Goal: Task Accomplishment & Management: Contribute content

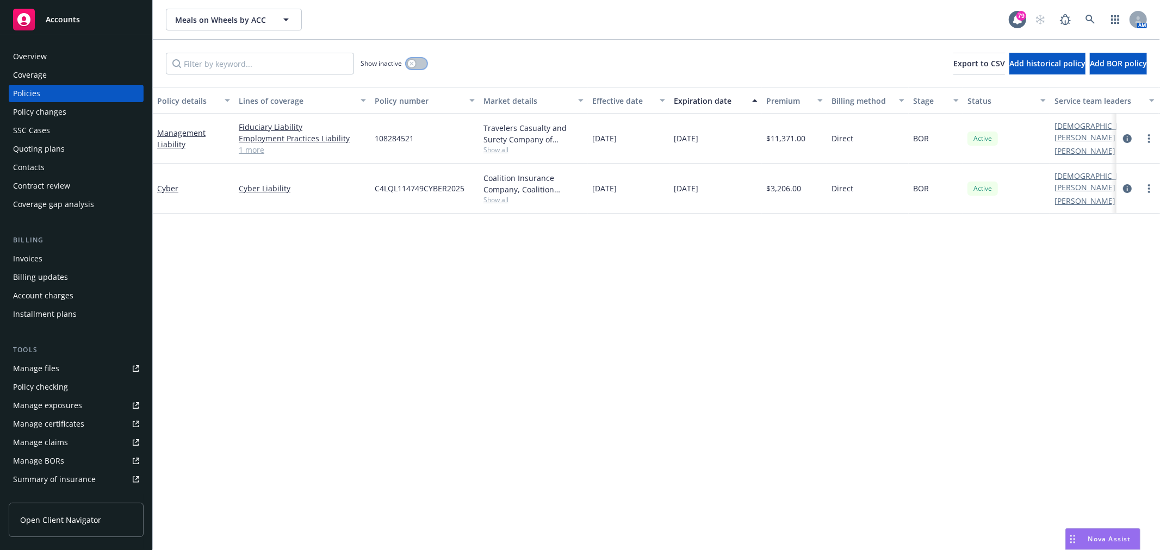
click at [414, 63] on icon "button" at bounding box center [412, 63] width 4 height 4
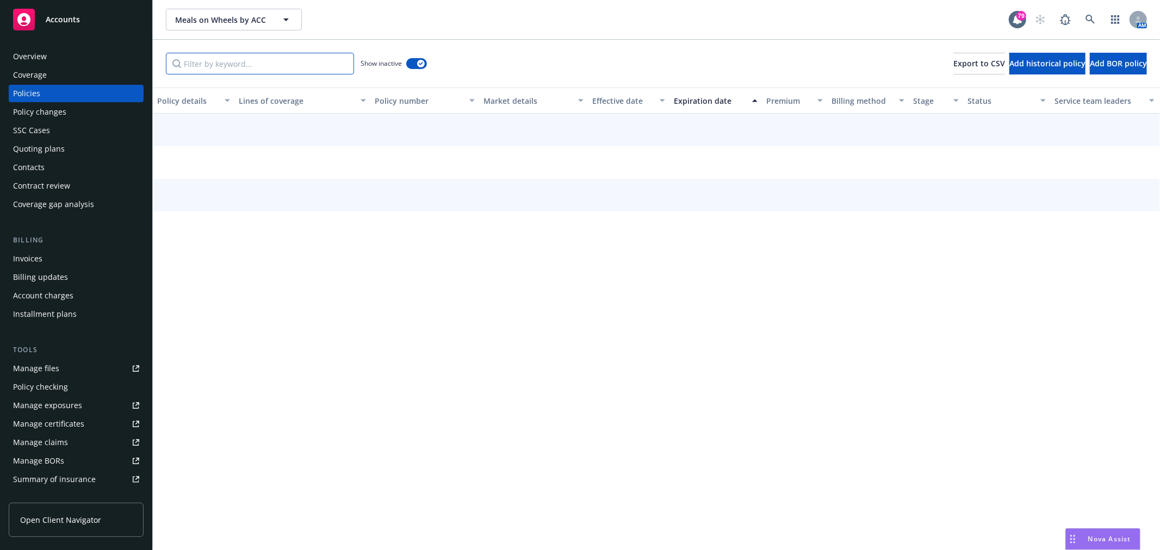
click at [268, 55] on input "Filter by keyword..." at bounding box center [260, 64] width 188 height 22
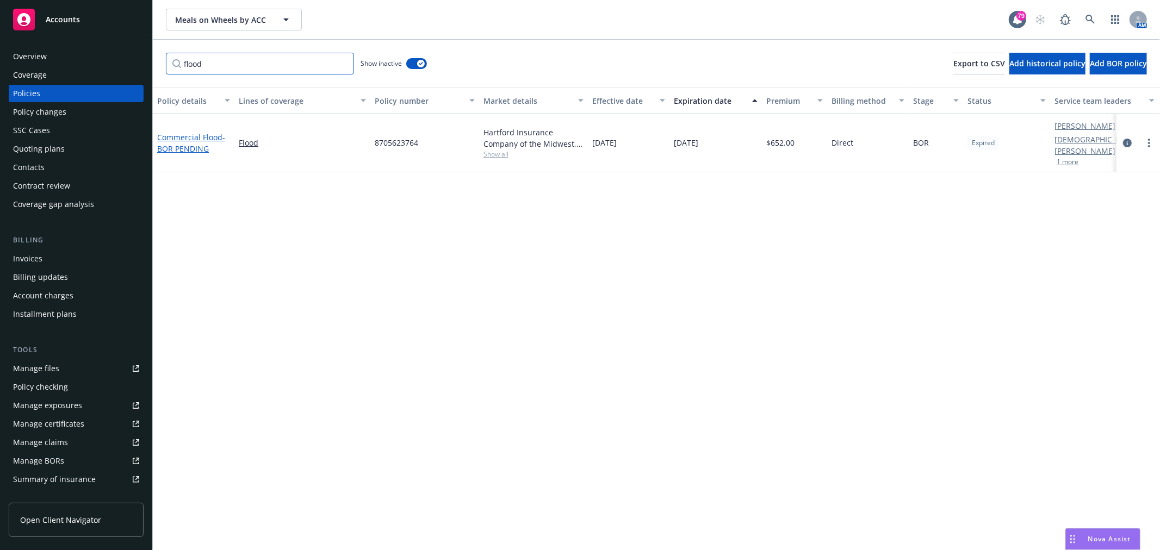
type input "flood"
click at [189, 145] on span "- BOR PENDING" at bounding box center [191, 143] width 68 height 22
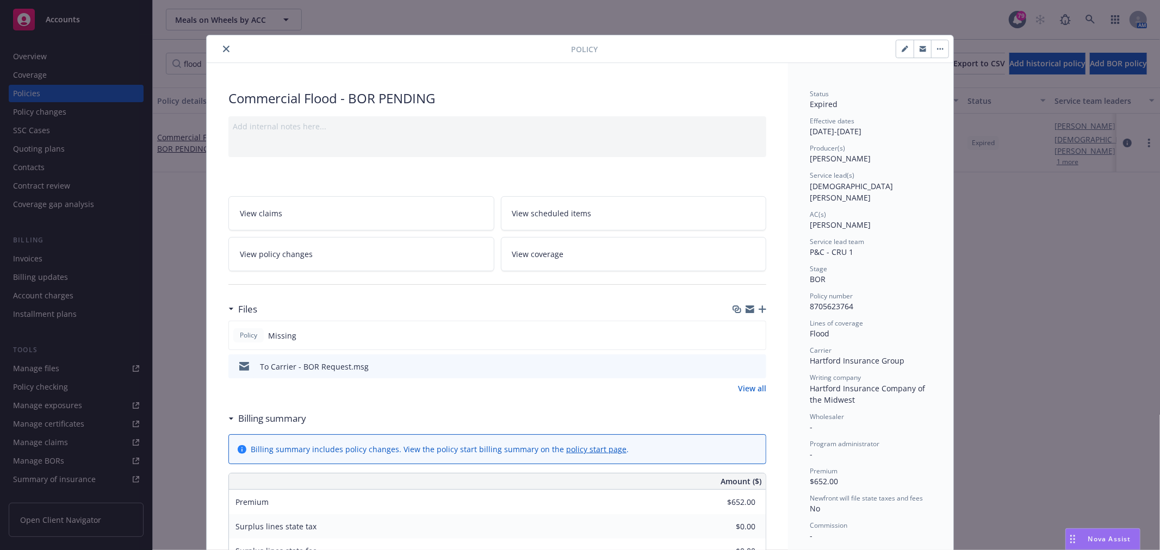
click at [746, 309] on icon "button" at bounding box center [750, 309] width 9 height 9
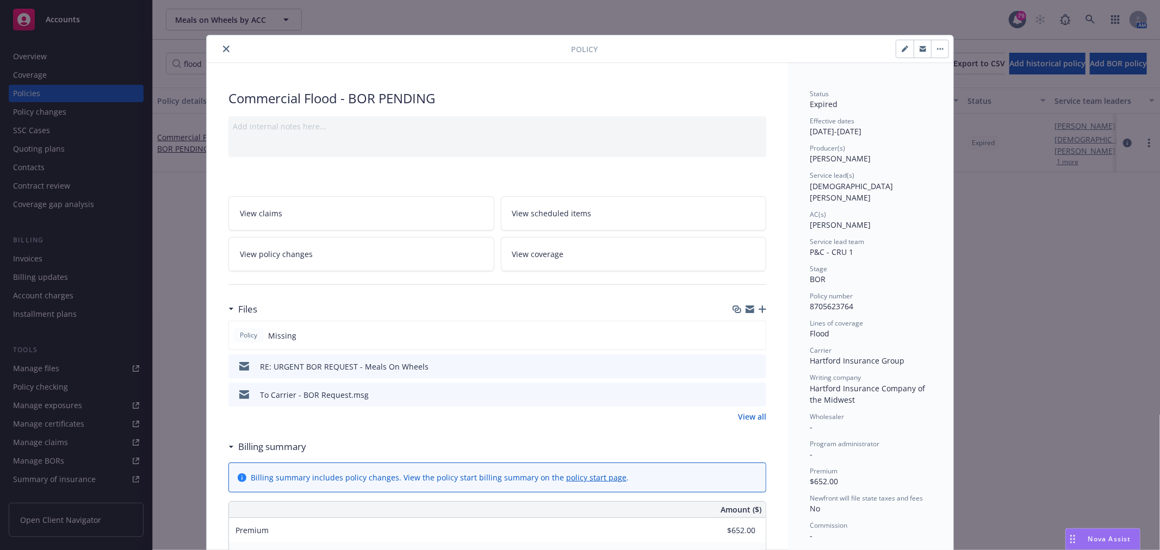
click at [224, 50] on icon "close" at bounding box center [226, 49] width 7 height 7
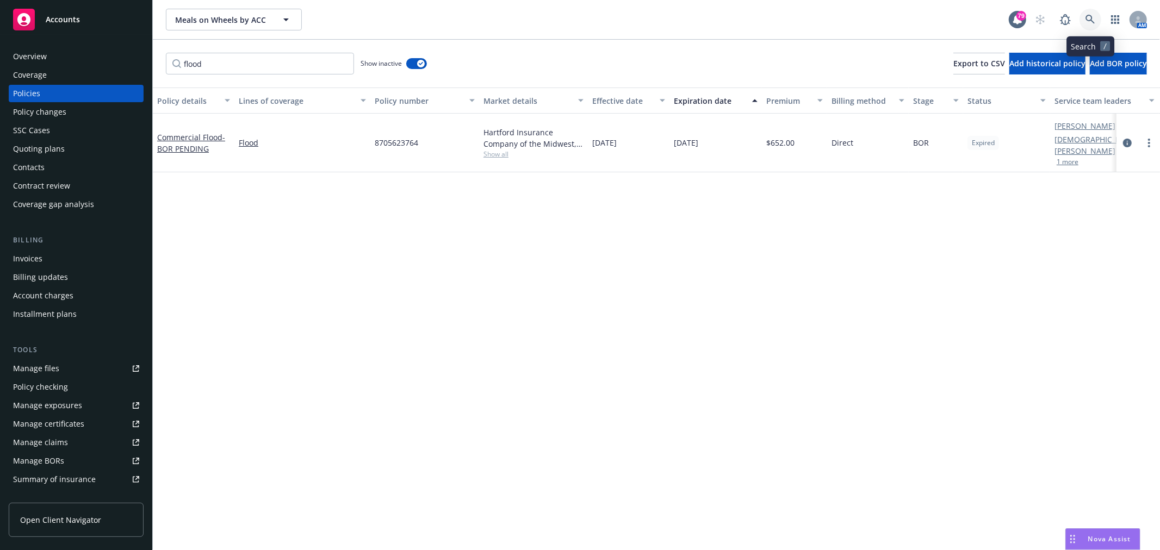
click at [1091, 18] on icon at bounding box center [1091, 20] width 10 height 10
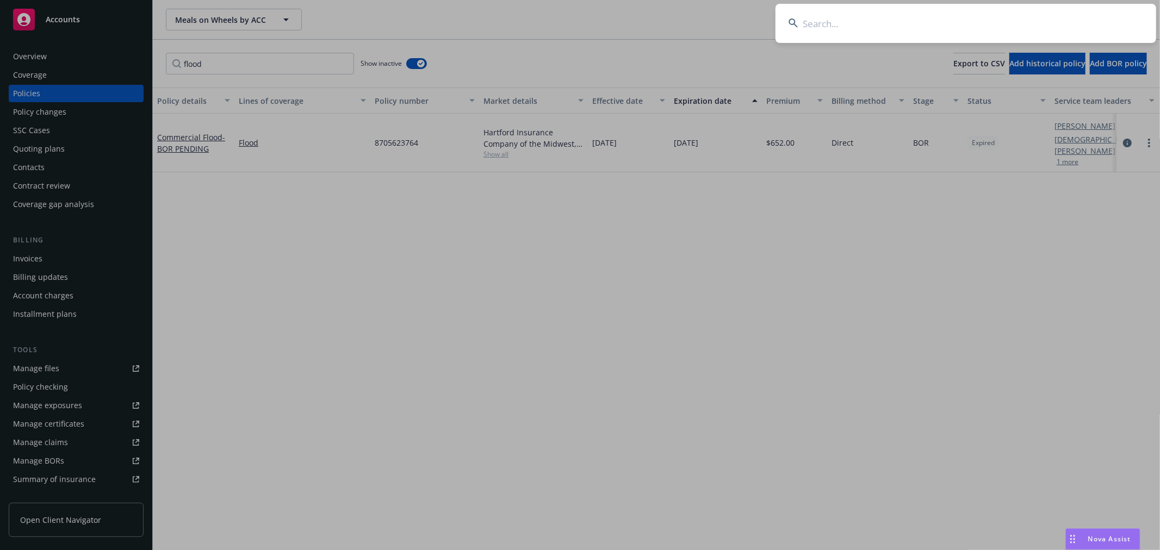
click at [977, 26] on input at bounding box center [966, 23] width 381 height 39
type input "4994504"
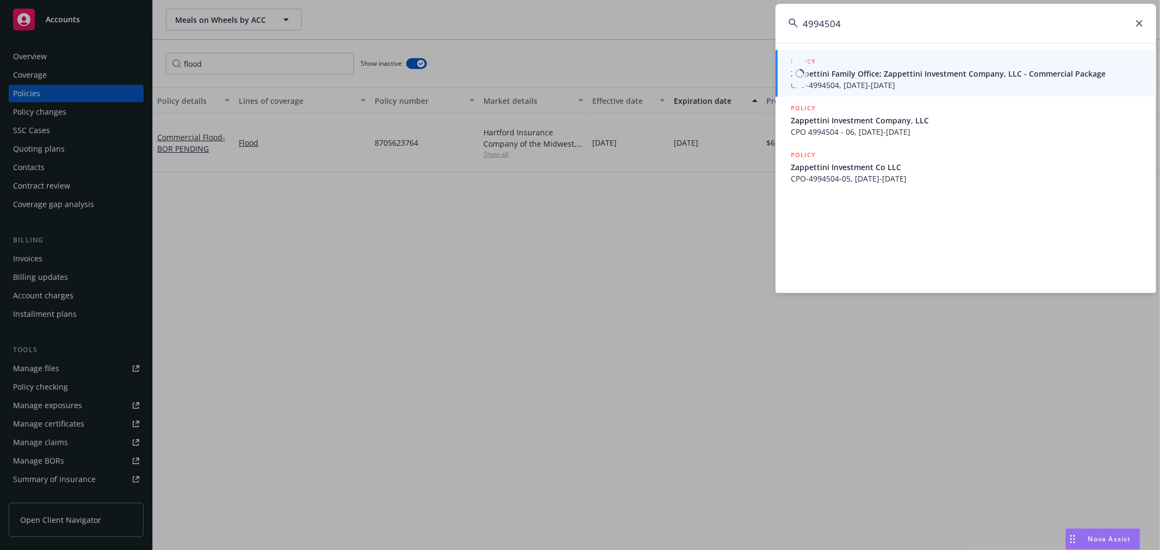
click at [959, 66] on div "POLICY" at bounding box center [967, 62] width 352 height 12
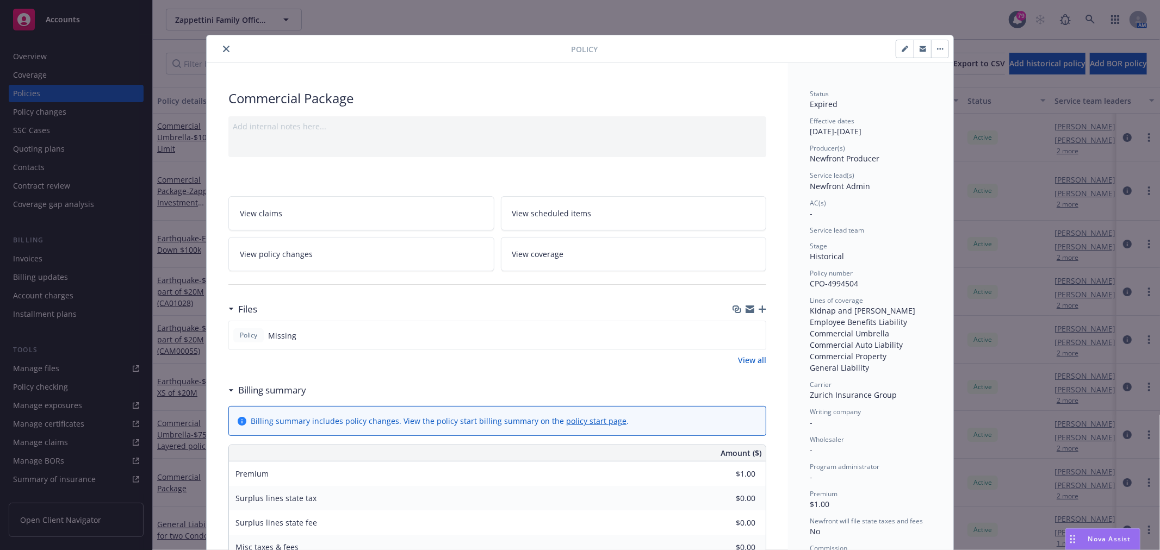
click at [223, 50] on icon "close" at bounding box center [226, 49] width 7 height 7
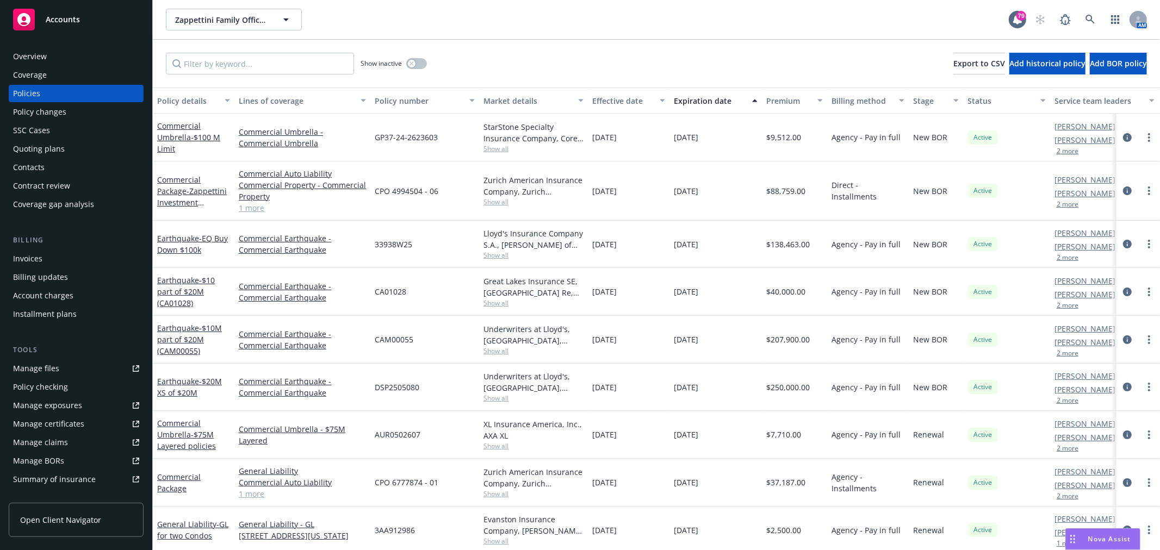
click at [362, 24] on div "Zappettini Family Office; Zappettini Investment Company, LLC Zappettini Family …" at bounding box center [587, 20] width 843 height 22
click at [249, 63] on input "Filter by keyword..." at bounding box center [260, 64] width 188 height 22
type input "a"
type input "o"
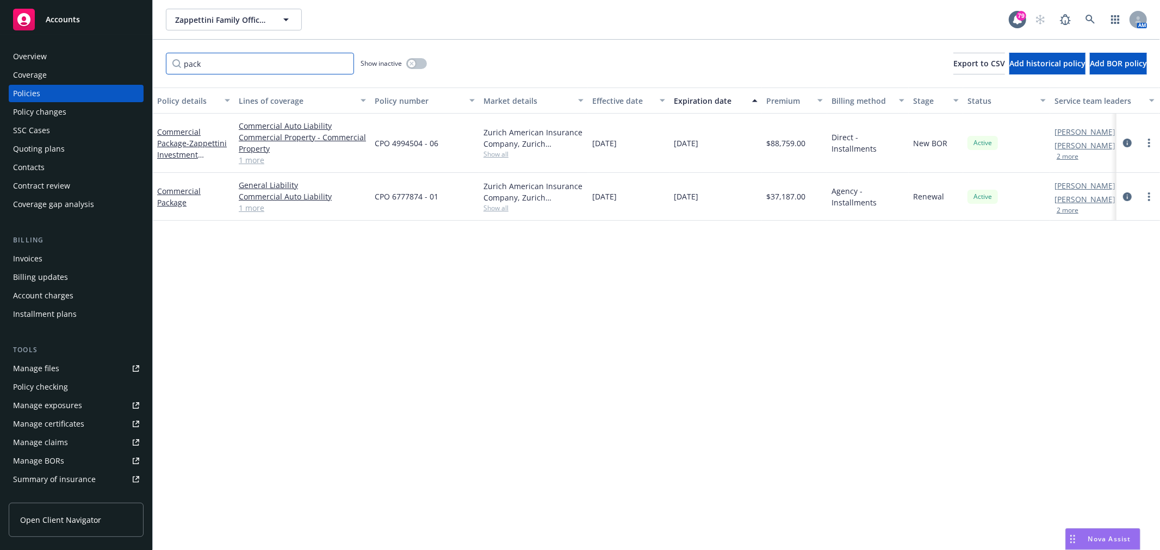
type input "pack"
click at [235, 100] on button "Lines of coverage" at bounding box center [302, 101] width 136 height 26
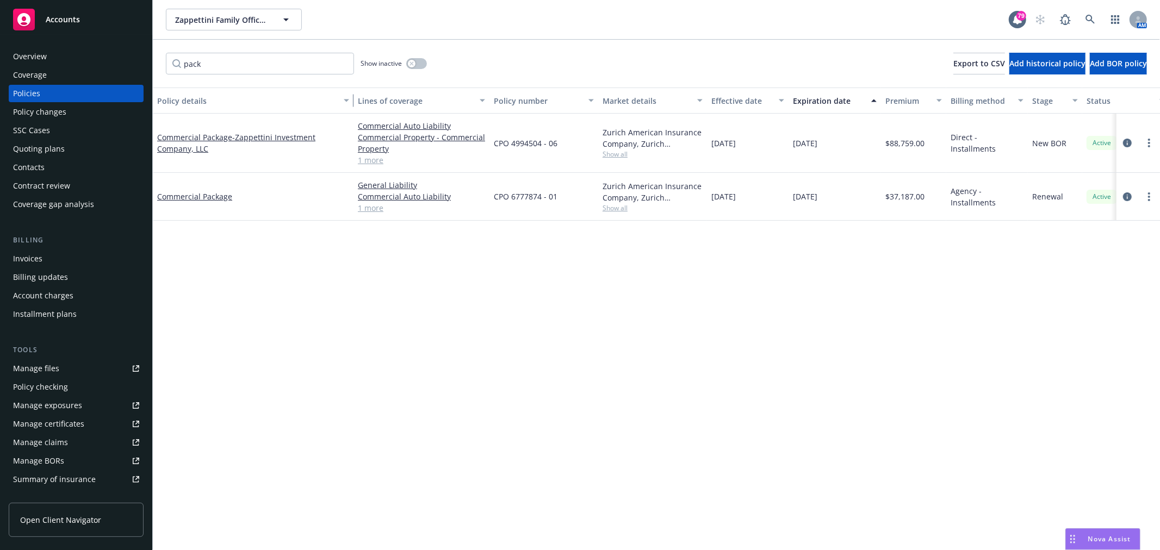
drag, startPoint x: 227, startPoint y: 101, endPoint x: 346, endPoint y: 101, distance: 119.1
click at [346, 101] on div "button" at bounding box center [347, 100] width 5 height 25
click at [232, 135] on span "- Zappettini Investment Company, LLC" at bounding box center [236, 143] width 158 height 22
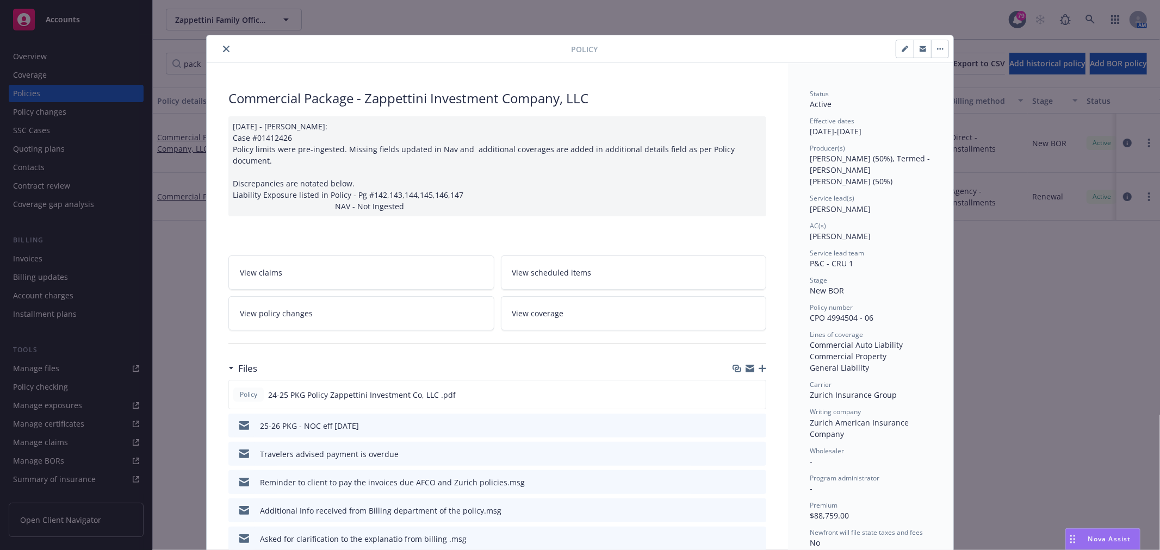
click at [746, 368] on icon "button" at bounding box center [750, 370] width 9 height 5
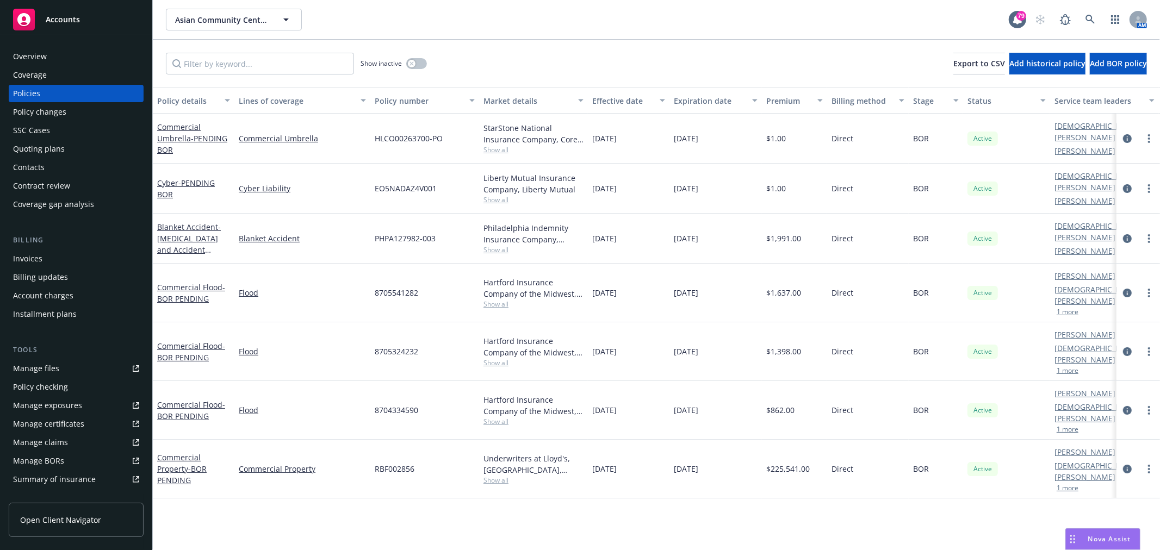
click at [32, 51] on div "Overview" at bounding box center [30, 56] width 34 height 17
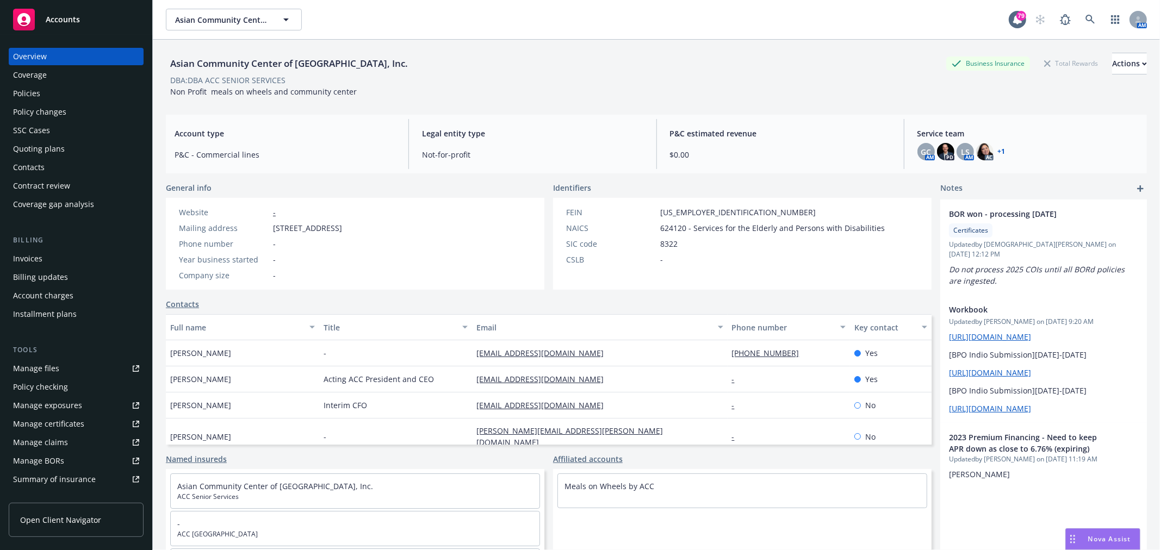
click at [1134, 187] on link "add" at bounding box center [1140, 188] width 13 height 13
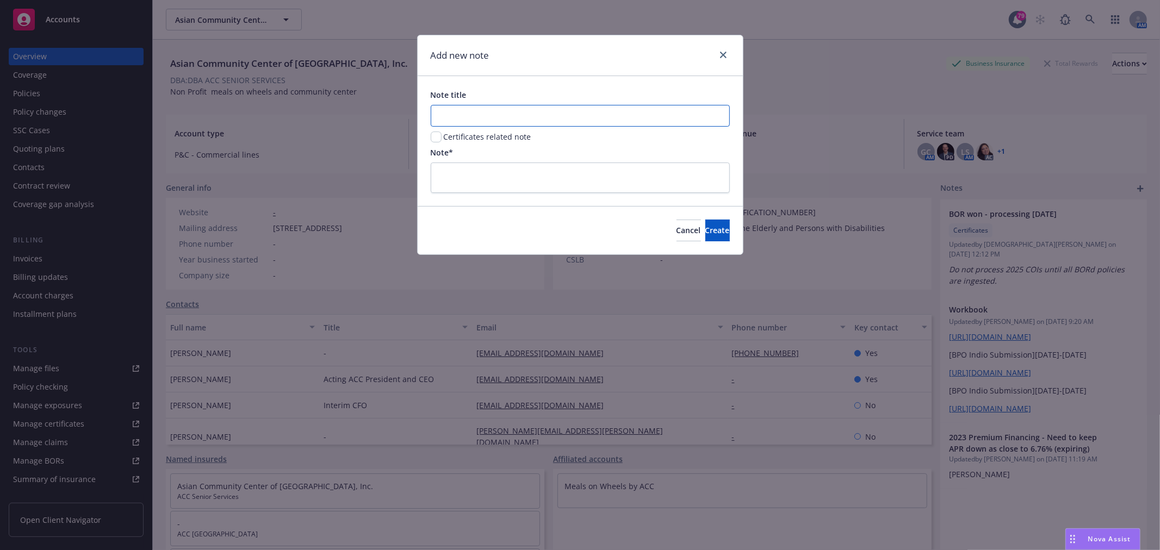
click at [573, 116] on input "Note title" at bounding box center [580, 116] width 299 height 22
type input "BOR POLICY LIST"
click at [517, 176] on textarea at bounding box center [580, 178] width 299 height 30
paste textarea "https://iln.sharepoint.com/:x:/r/sites/CRUTeam/Shared%20Documents/Clients/Gay%2…"
type textarea "x"
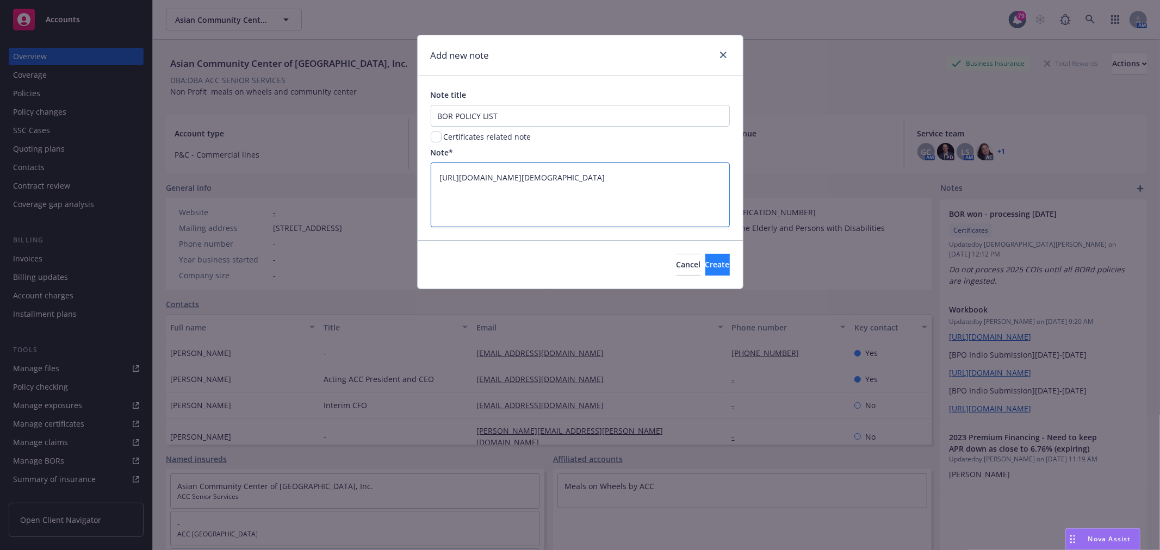
type textarea "https://iln.sharepoint.com/:x:/r/sites/CRUTeam/Shared%20Documents/Clients/Gay%2…"
click at [728, 269] on button "Create" at bounding box center [717, 265] width 24 height 22
type textarea "x"
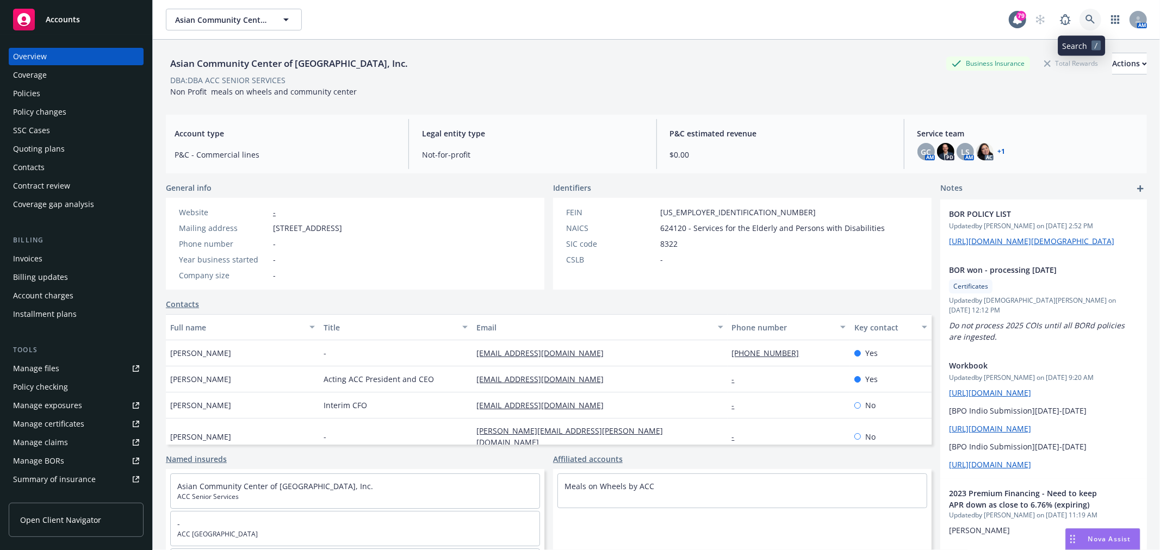
click at [1086, 15] on icon at bounding box center [1091, 20] width 10 height 10
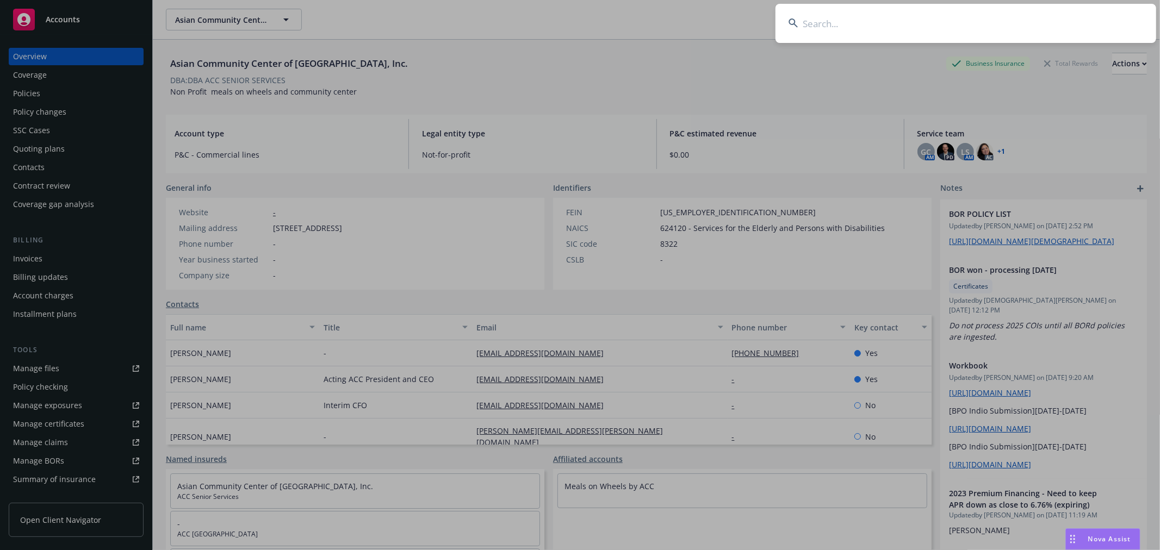
click at [920, 20] on input at bounding box center [966, 23] width 381 height 39
type input "o"
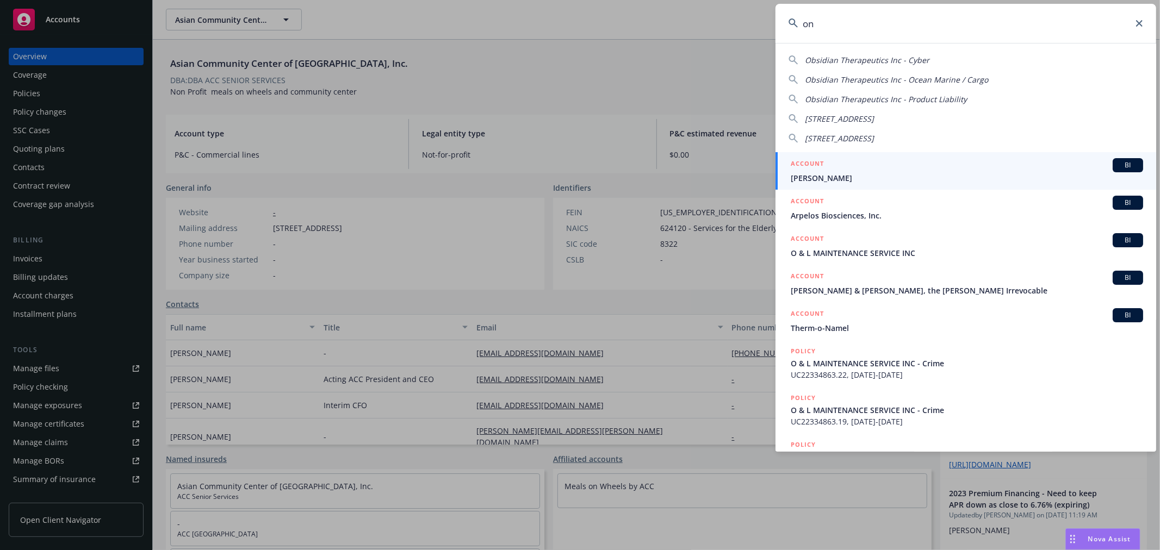
type input "o"
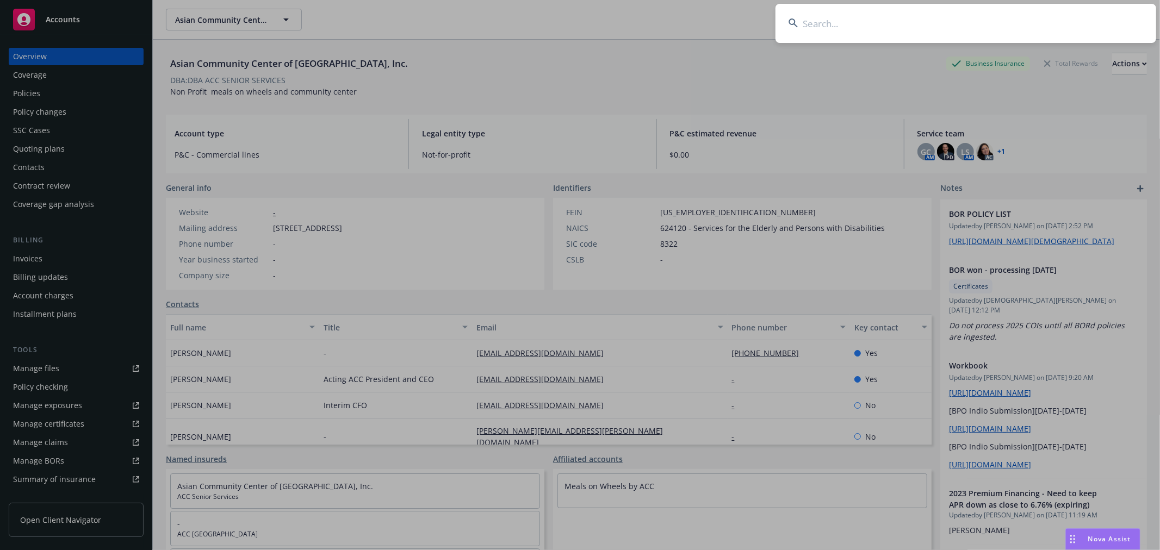
click at [918, 18] on input at bounding box center [966, 23] width 381 height 39
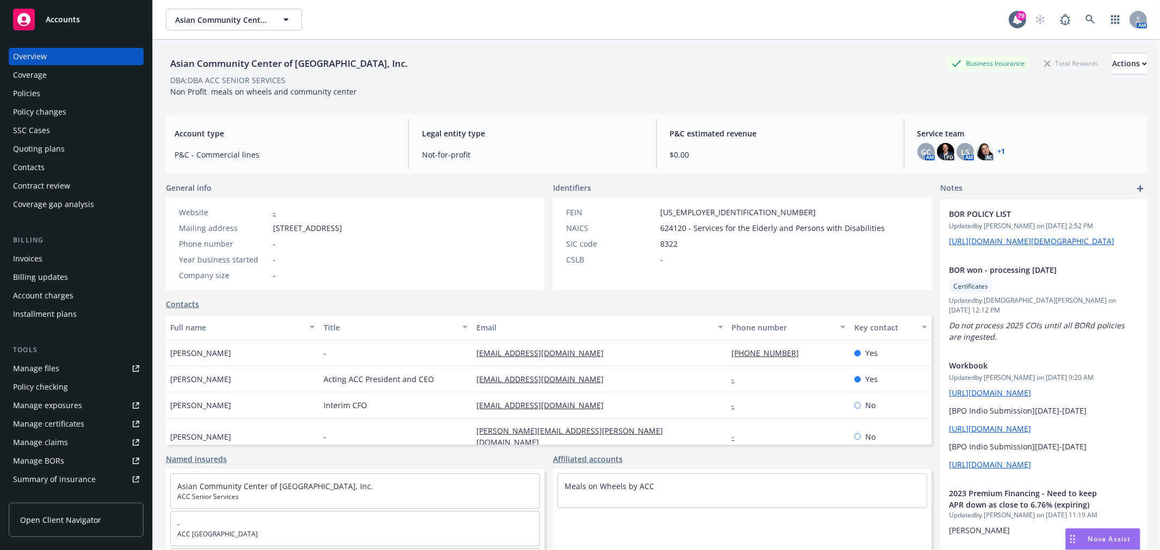
click at [569, 16] on div "Asian Community Center of Sacramento Valley, Inc. Asian Community Center of Sac…" at bounding box center [587, 20] width 843 height 22
drag, startPoint x: 42, startPoint y: 110, endPoint x: 47, endPoint y: 89, distance: 21.2
click at [42, 110] on div "Policy changes" at bounding box center [39, 111] width 53 height 17
click at [47, 89] on div "Policies" at bounding box center [76, 93] width 126 height 17
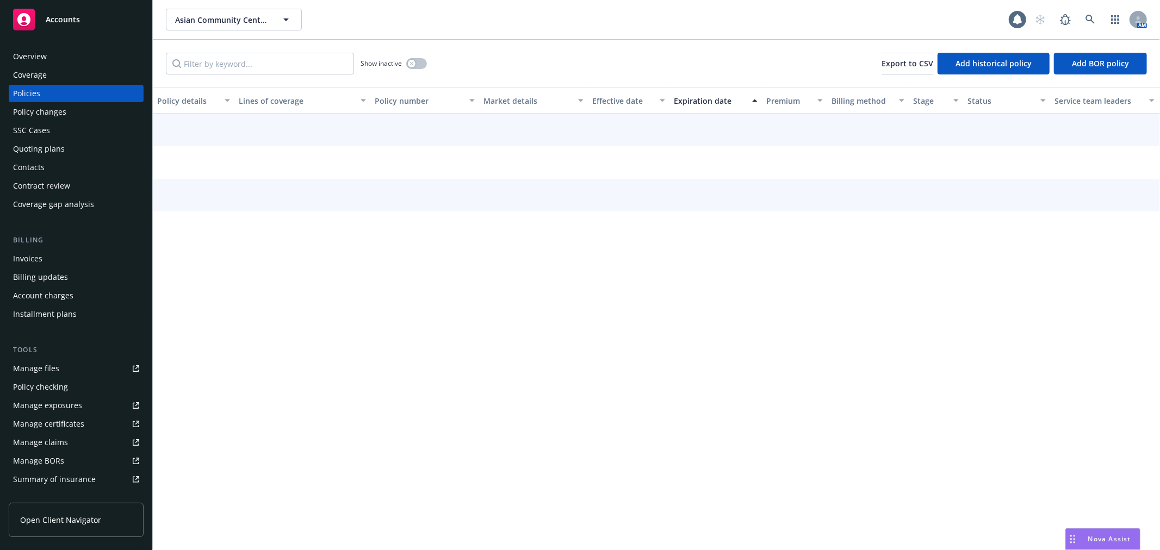
click at [45, 94] on div "Policies" at bounding box center [76, 93] width 126 height 17
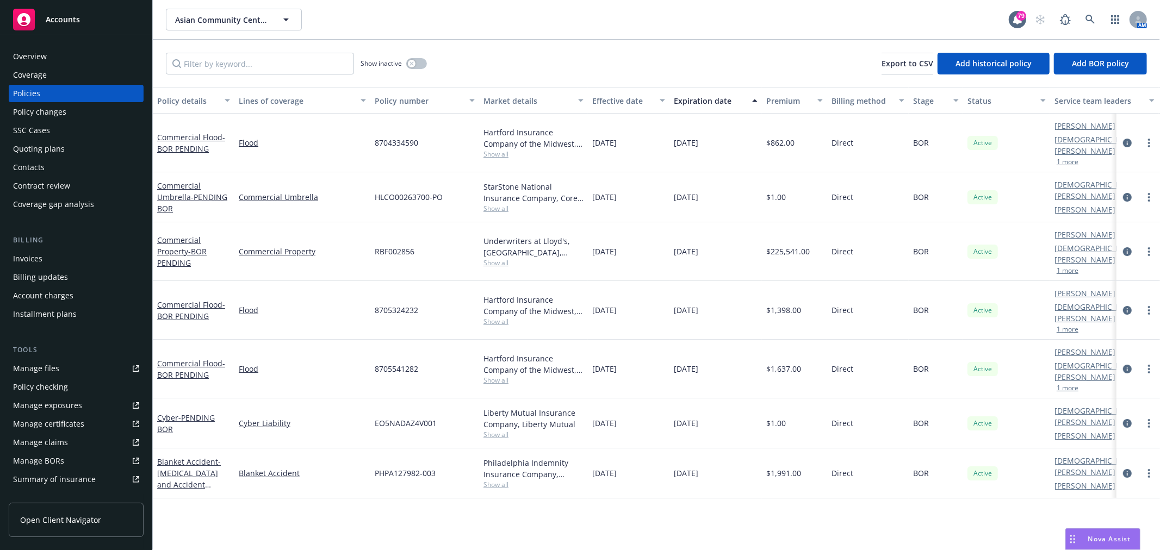
click at [69, 59] on div "Overview" at bounding box center [76, 56] width 126 height 17
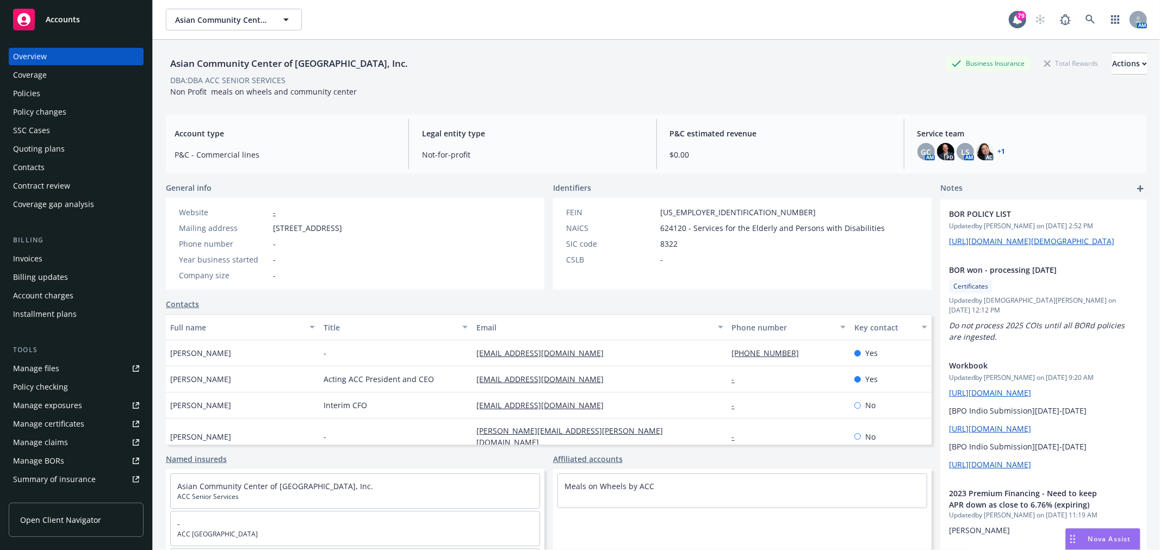
click at [47, 88] on div "Policies" at bounding box center [76, 93] width 126 height 17
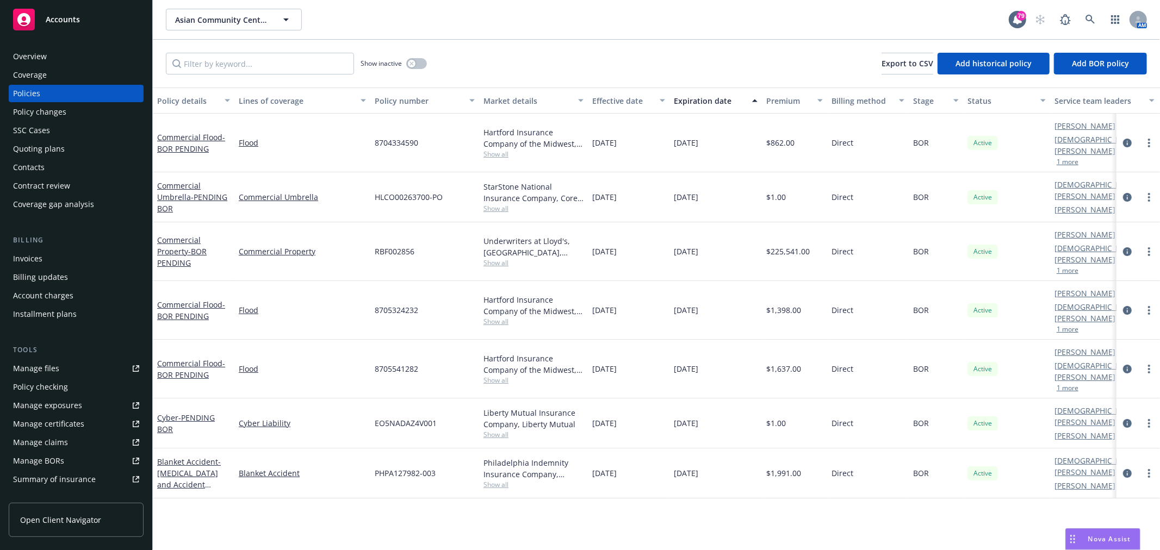
click at [907, 17] on div "Asian Community Center of Sacramento Valley, Inc. Asian Community Center of Sac…" at bounding box center [587, 20] width 843 height 22
